Goal: Information Seeking & Learning: Check status

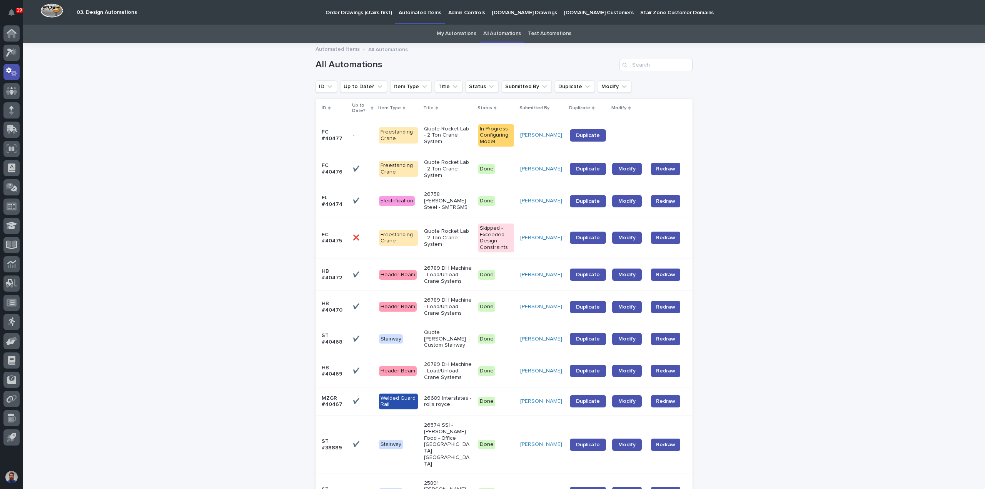
click at [455, 31] on link "My Automations" at bounding box center [457, 34] width 40 height 18
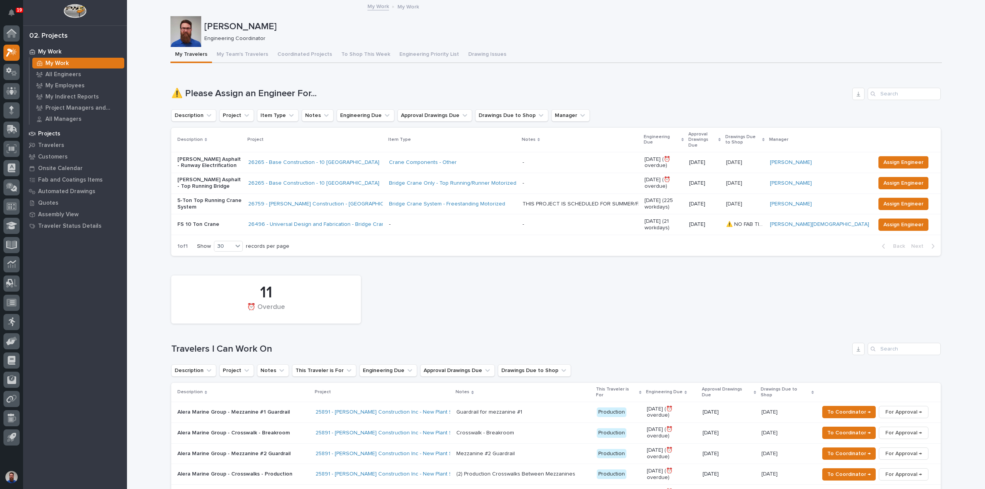
click at [53, 135] on p "Projects" at bounding box center [49, 133] width 22 height 7
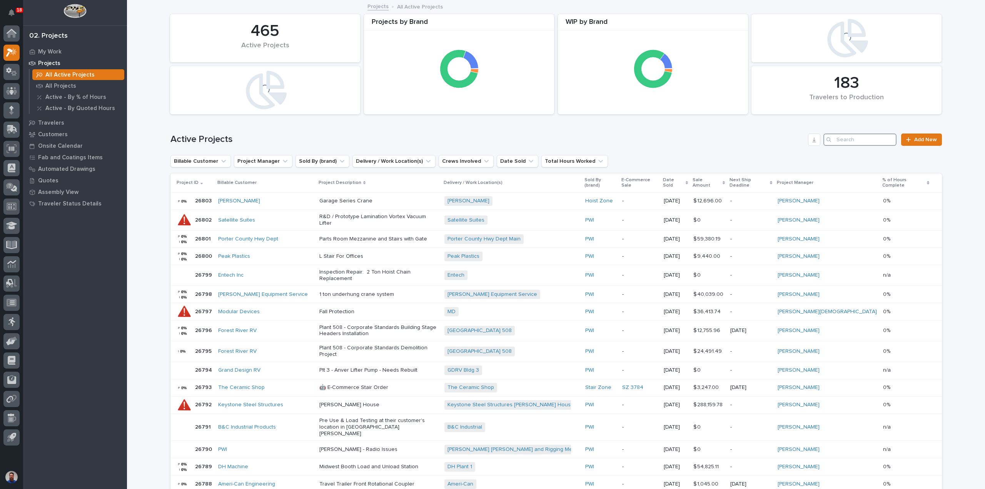
click at [844, 141] on input "Search" at bounding box center [860, 140] width 73 height 12
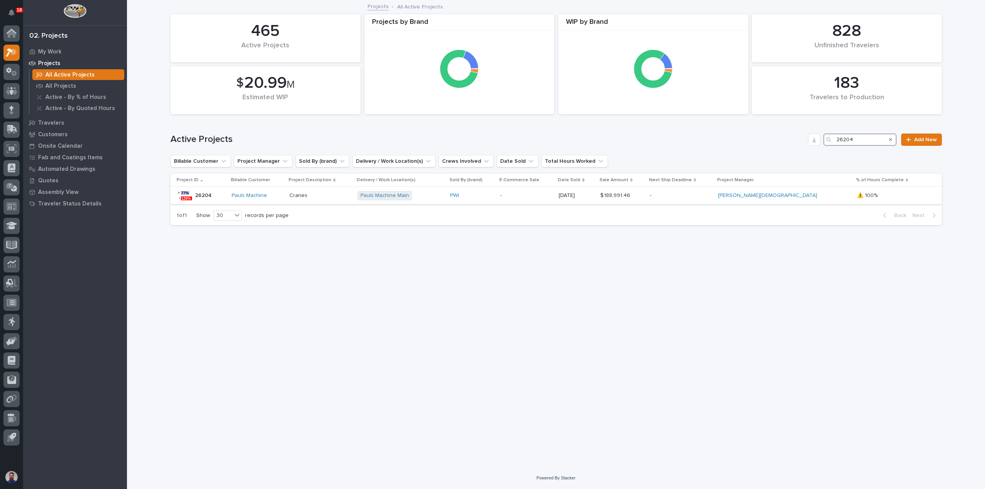
type input "26204"
click at [444, 196] on div "Pauls Machine Main + 0" at bounding box center [401, 196] width 87 height 10
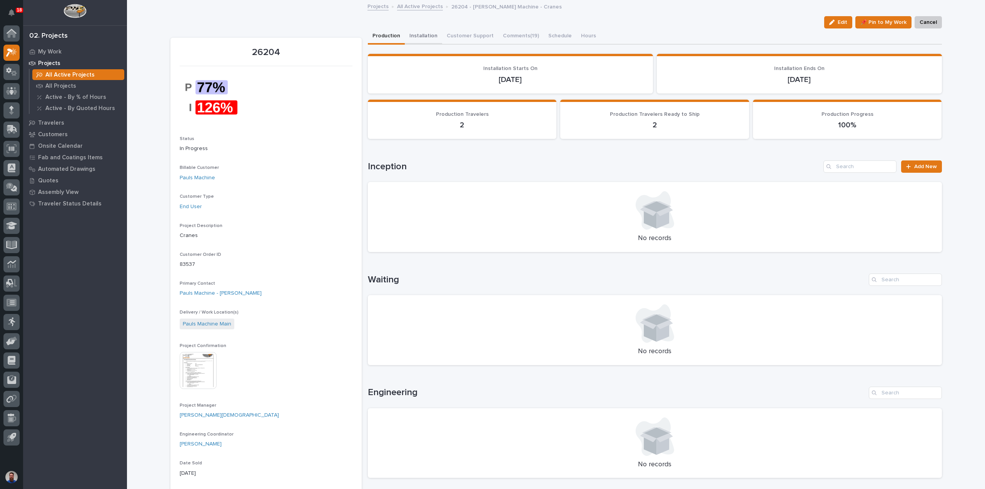
click at [425, 36] on button "Installation" at bounding box center [423, 36] width 37 height 16
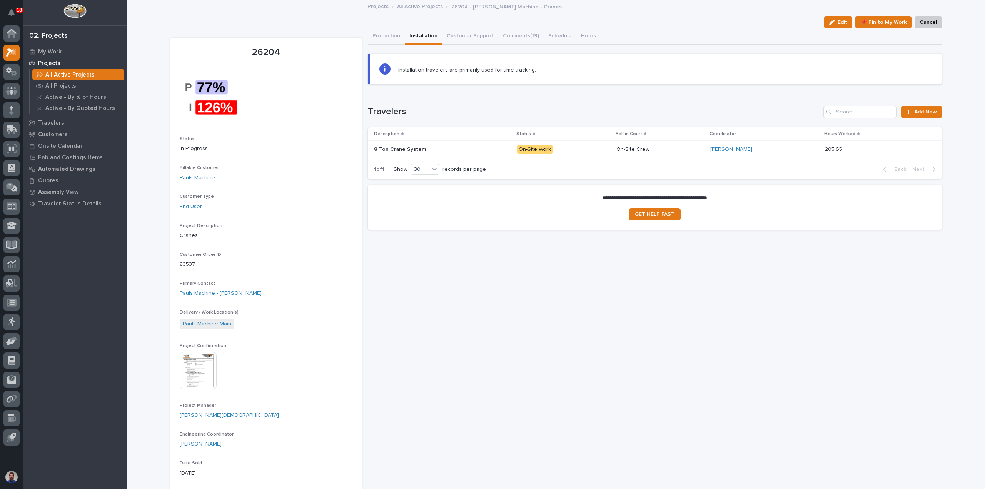
click at [462, 152] on div "8 Ton Crane System 8 Ton Crane System" at bounding box center [442, 149] width 137 height 13
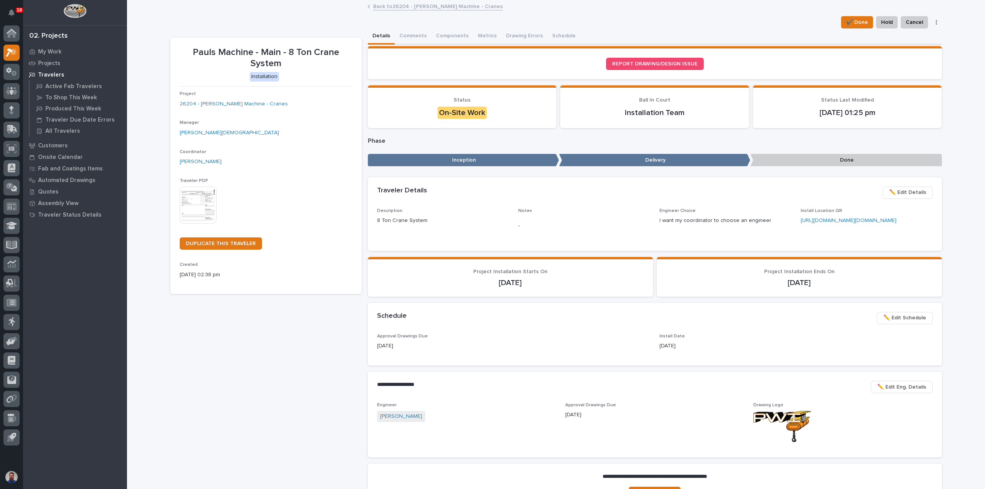
click at [405, 10] on link "Back to 26204 - Pauls Machine - Cranes" at bounding box center [438, 6] width 130 height 9
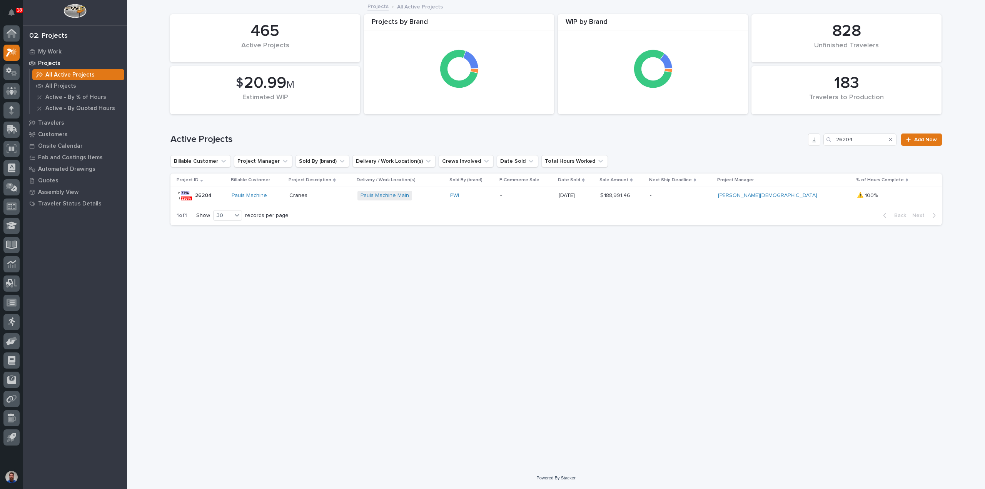
drag, startPoint x: 294, startPoint y: 310, endPoint x: 246, endPoint y: 66, distance: 248.3
click at [295, 307] on div "Loading... Saving… Loading... Saving… 183 Travelers to Production 465 Active Pr…" at bounding box center [556, 224] width 779 height 447
drag, startPoint x: 865, startPoint y: 140, endPoint x: 818, endPoint y: 139, distance: 46.6
click at [819, 139] on div "Active Projects 26204 Add New" at bounding box center [557, 140] width 772 height 12
type input "25626"
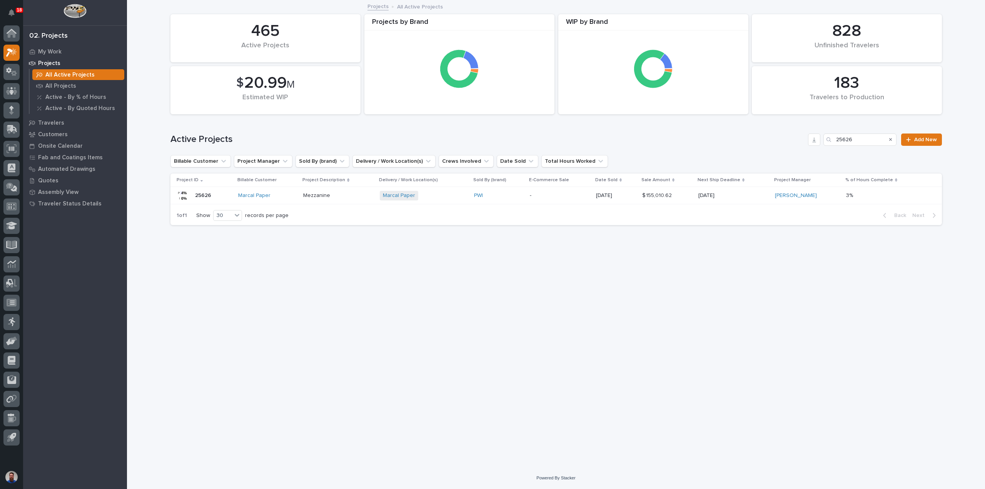
click at [284, 198] on div "Marcal Paper" at bounding box center [267, 195] width 59 height 7
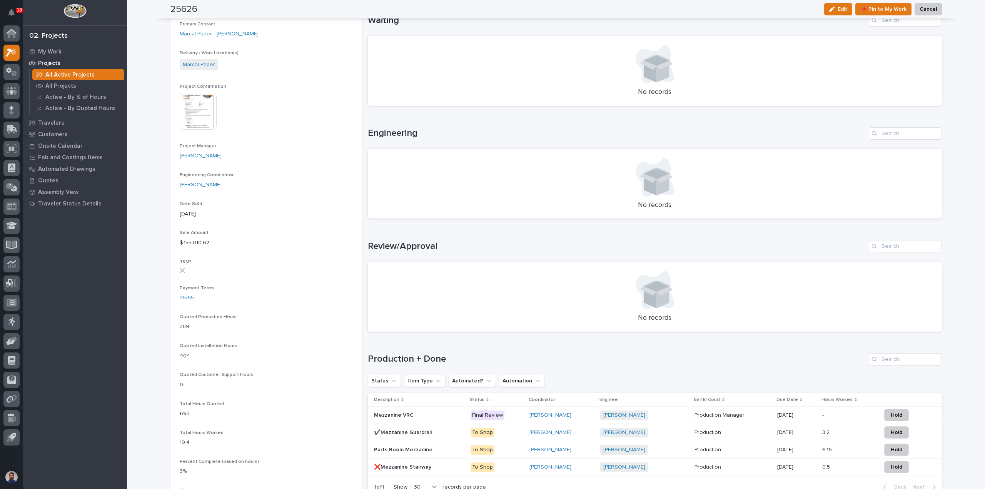
scroll to position [51, 0]
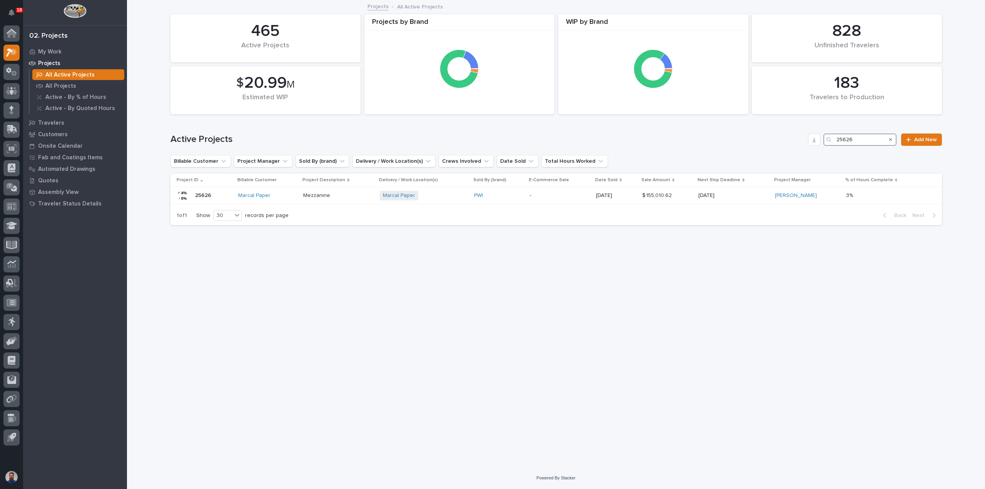
drag, startPoint x: 874, startPoint y: 139, endPoint x: 807, endPoint y: 142, distance: 66.2
click at [809, 142] on div "Active Projects 25626 Add New" at bounding box center [557, 140] width 772 height 12
type input "26416"
click at [390, 197] on p "Plant 205 Cabinet and Tank Mezzanines" at bounding box center [352, 195] width 131 height 7
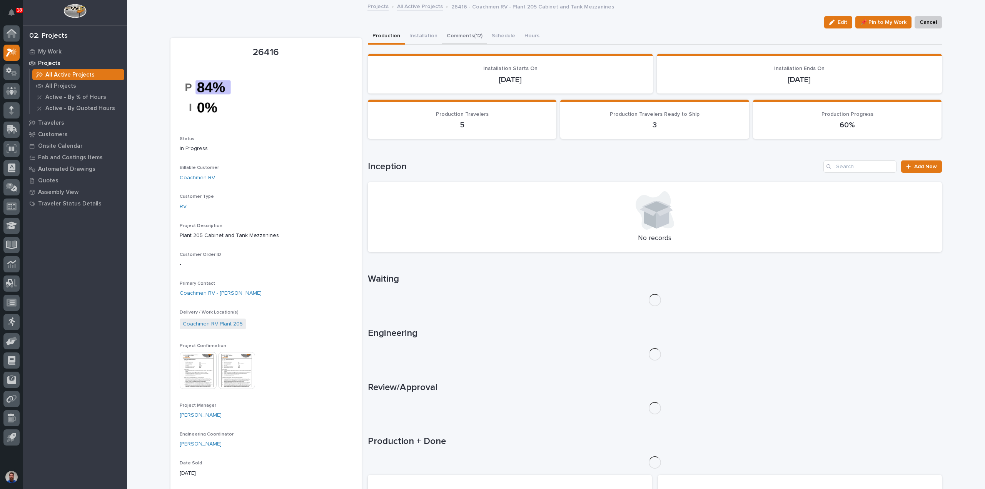
click at [459, 32] on button "Comments (12)" at bounding box center [464, 36] width 45 height 16
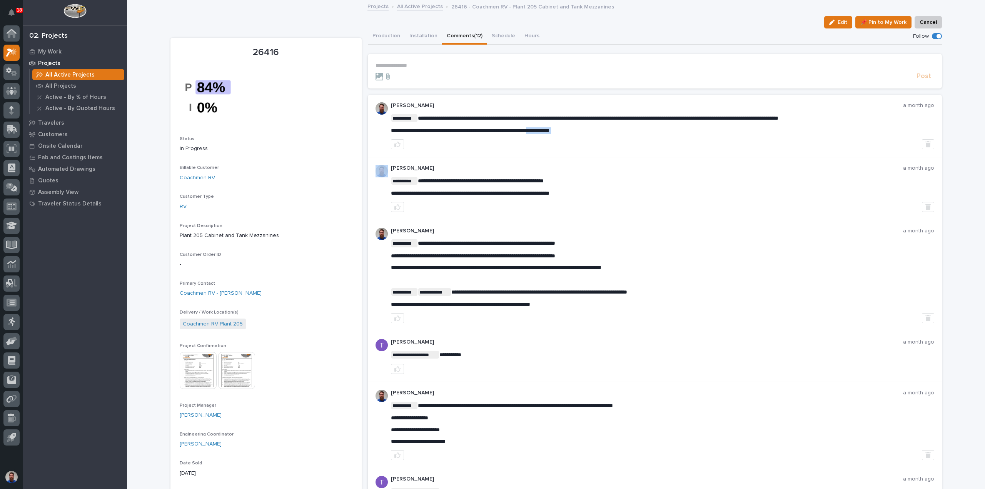
drag, startPoint x: 633, startPoint y: 140, endPoint x: 565, endPoint y: 124, distance: 69.6
click at [565, 124] on div "**********" at bounding box center [662, 125] width 543 height 47
click at [565, 124] on div "**********" at bounding box center [662, 124] width 543 height 20
click at [646, 129] on p "**********" at bounding box center [662, 130] width 543 height 7
drag, startPoint x: 546, startPoint y: 117, endPoint x: 474, endPoint y: 110, distance: 71.9
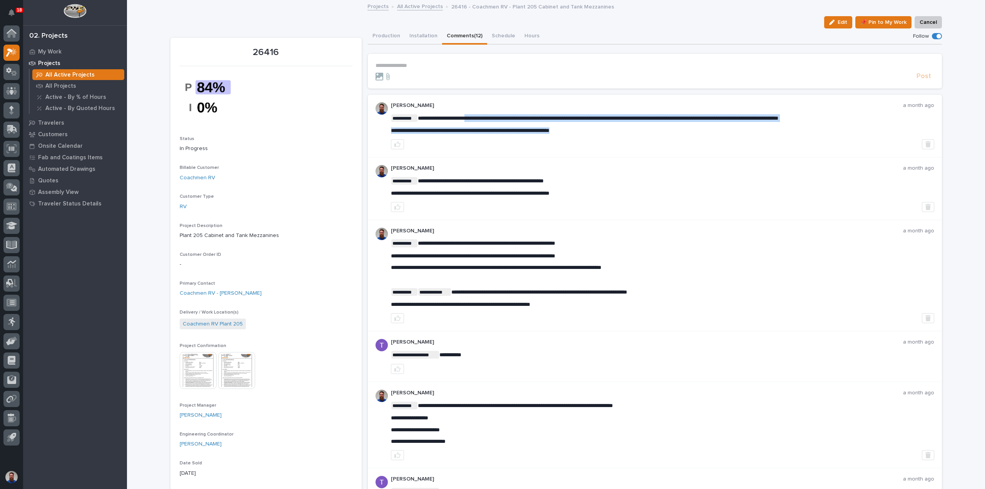
click at [474, 110] on div "**********" at bounding box center [662, 125] width 543 height 47
click at [383, 36] on button "Production" at bounding box center [386, 36] width 37 height 16
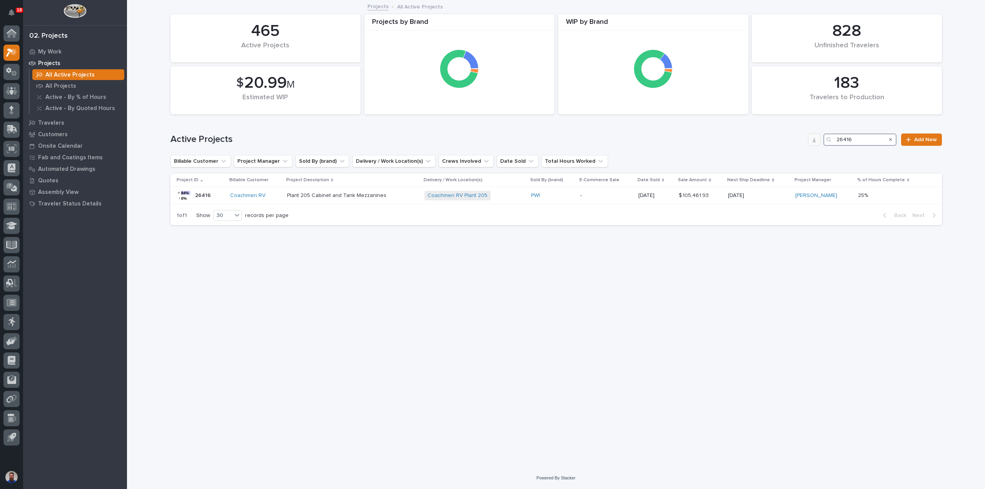
drag, startPoint x: 874, startPoint y: 143, endPoint x: 819, endPoint y: 143, distance: 54.3
click at [820, 143] on div "Active Projects 26416 Add New" at bounding box center [557, 140] width 772 height 12
type input "26504"
click at [354, 197] on p "Bitcoin Center Stairs" at bounding box center [332, 195] width 73 height 7
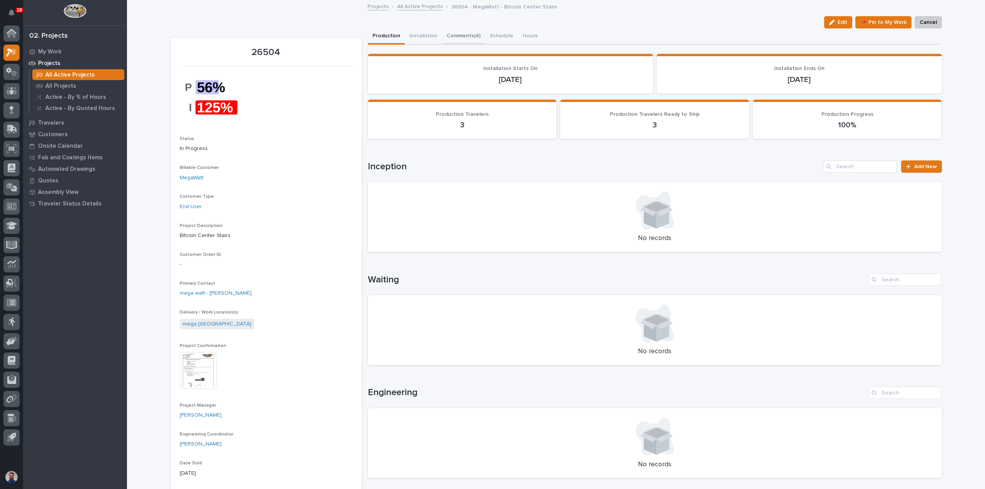
click at [458, 35] on button "Comments (4)" at bounding box center [463, 36] width 43 height 16
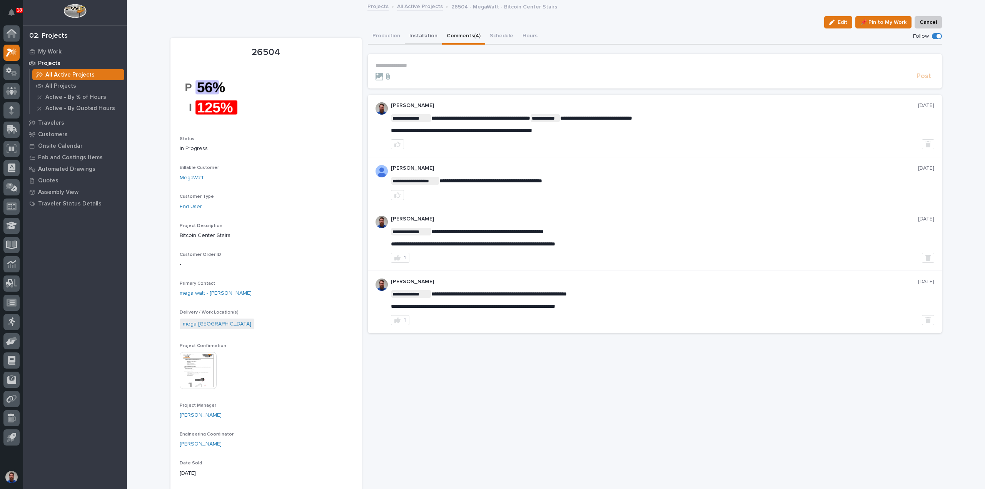
click at [428, 37] on button "Installation" at bounding box center [423, 36] width 37 height 16
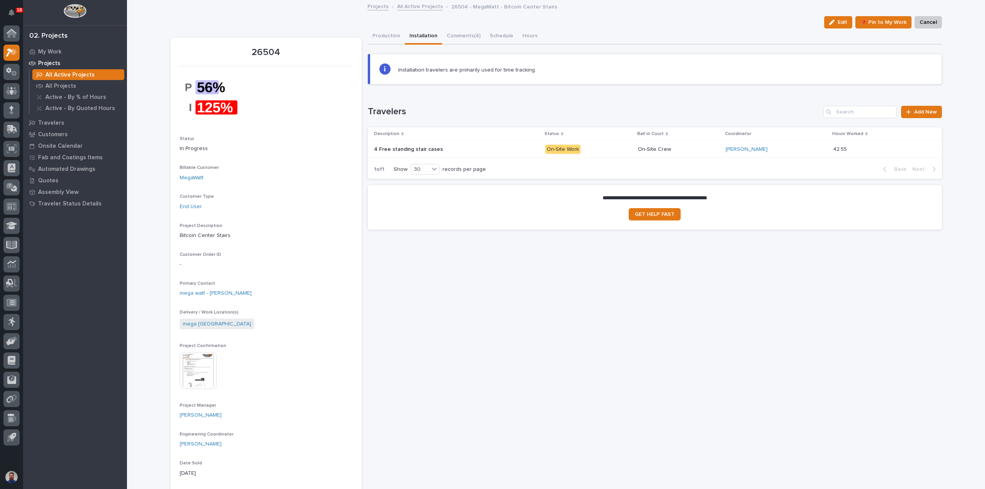
click at [487, 150] on p at bounding box center [441, 149] width 135 height 7
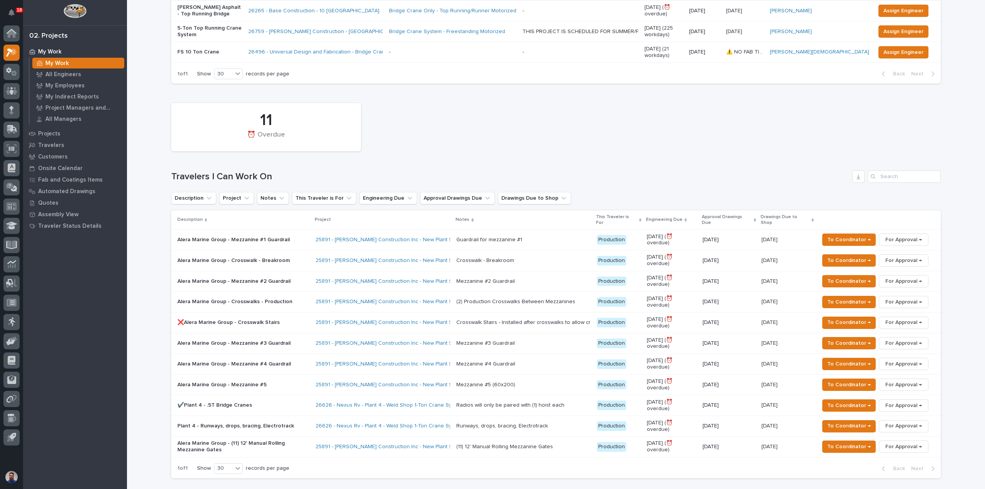
scroll to position [308, 0]
